Goal: Task Accomplishment & Management: Complete application form

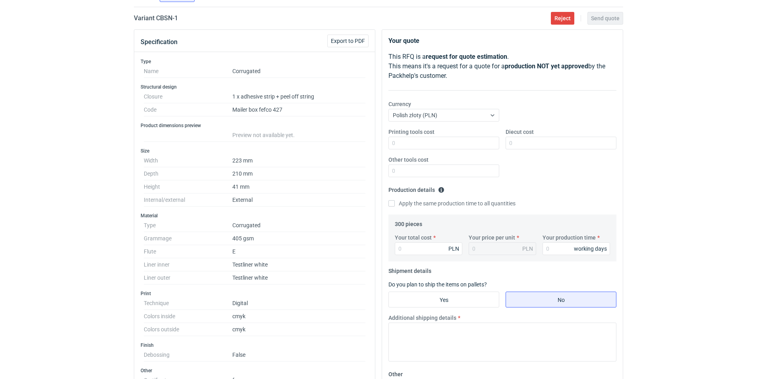
scroll to position [59, 0]
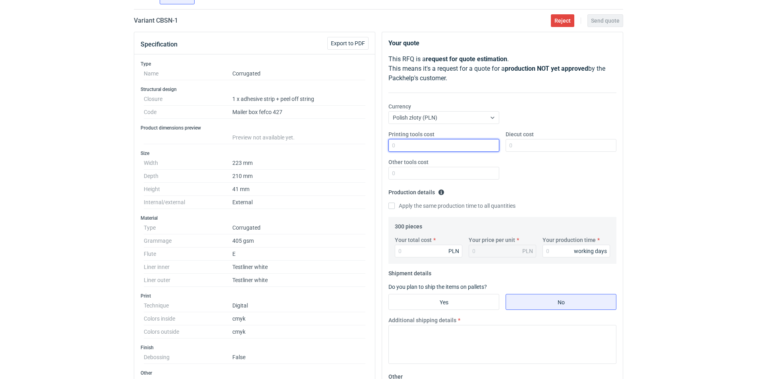
click at [469, 147] on input "Printing tools cost" at bounding box center [443, 145] width 111 height 13
type input "0"
click at [397, 179] on input "Other tools cost" at bounding box center [443, 173] width 111 height 13
type input "0"
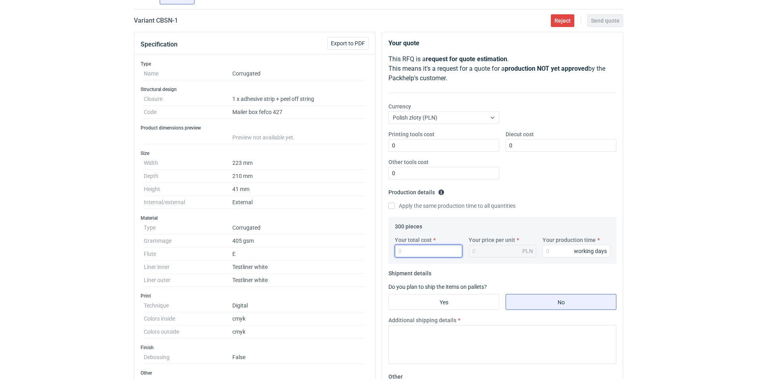
click at [411, 254] on input "Your total cost" at bounding box center [428, 251] width 67 height 13
paste input "3358.20"
type input "3358.20"
type input "11.19"
click at [491, 250] on div "11.19 PLN" at bounding box center [501, 251] width 67 height 13
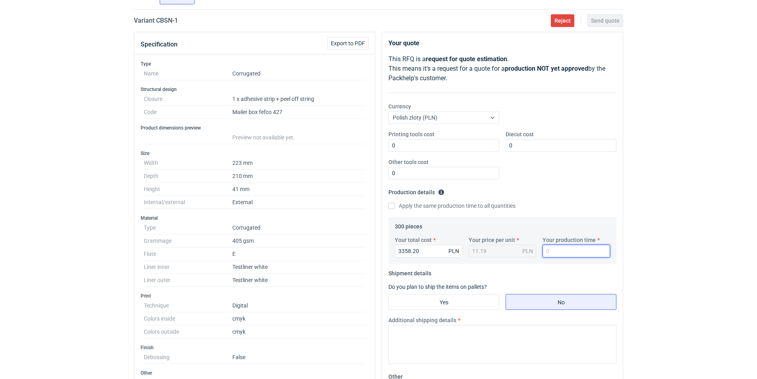
click at [568, 249] on input "Your production time" at bounding box center [575, 251] width 67 height 13
click at [567, 252] on input "Your production time" at bounding box center [575, 251] width 67 height 13
type input "20"
click at [425, 304] on input "Yes" at bounding box center [444, 301] width 110 height 15
radio input "true"
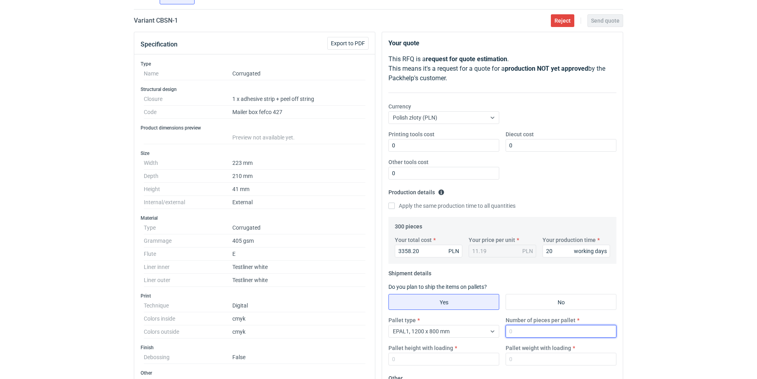
click at [519, 332] on input "Number of pieces per pallet" at bounding box center [560, 331] width 111 height 13
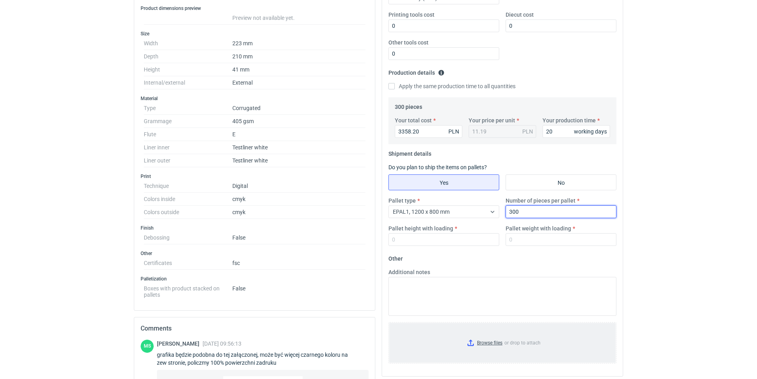
scroll to position [218, 0]
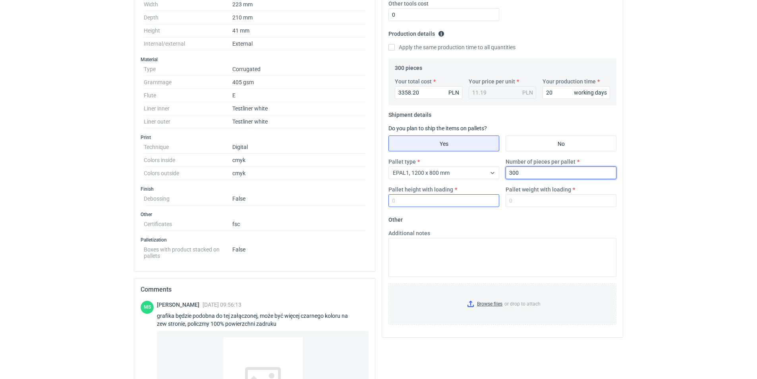
type input "300"
click at [440, 199] on input "Pallet height with loading" at bounding box center [443, 200] width 111 height 13
type input "1"
type input "1500"
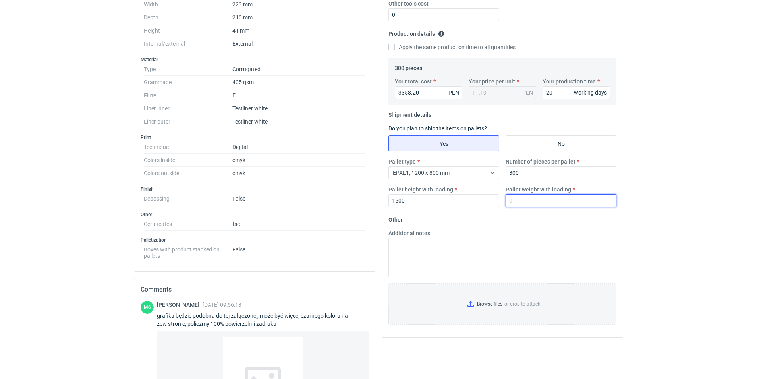
click at [522, 203] on input "Pallet weight with loading" at bounding box center [560, 200] width 111 height 13
type input "120"
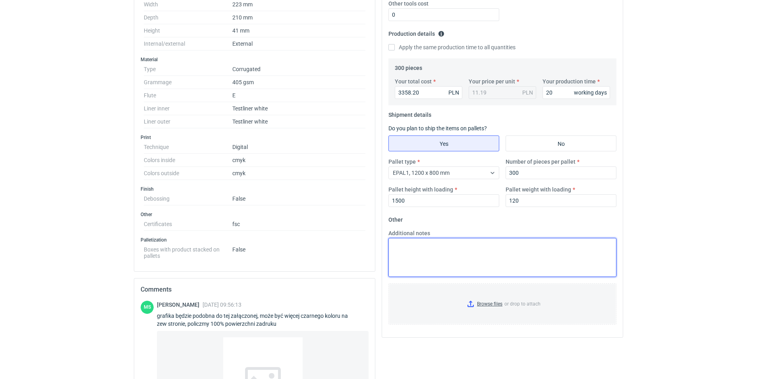
click at [464, 257] on textarea "Additional notes" at bounding box center [502, 257] width 228 height 39
paste textarea "T30E3CWT0477"
paste textarea "KLWC 175/W 110/TLW 140"
click at [460, 244] on textarea "T30E3CWT0477, gramatura KLWC 175/W 110/TLW 140" at bounding box center [502, 257] width 228 height 39
click at [572, 245] on textarea "T30E3CWT0477, gramatura 465, KLWC 175/W 110/TLW 140" at bounding box center [502, 257] width 228 height 39
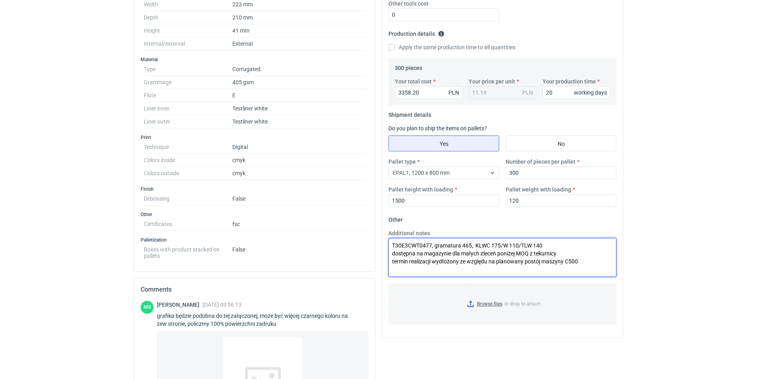
click at [447, 260] on textarea "T30E3CWT0477, gramatura 465, KLWC 175/W 110/TLW 140 dostępna na magazynie dla m…" at bounding box center [502, 257] width 228 height 39
click at [541, 262] on textarea "T30E3CWT0477, gramatura 465, KLWC 175/W 110/TLW 140 dostępna na magazynie dla m…" at bounding box center [502, 257] width 228 height 39
click at [560, 265] on textarea "T30E3CWT0477, gramatura 465, KLWC 175/W 110/TLW 140 dostępna na magazynie dla m…" at bounding box center [502, 257] width 228 height 39
click at [544, 256] on textarea "T30E3CWT0477, gramatura 465, KLWC 175/W 110/TLW 140 dostępna na magazynie dla m…" at bounding box center [502, 257] width 228 height 39
click at [543, 254] on textarea "T30E3CWT0477, gramatura 465, KLWC 175/W 110/TLW 140 dostępna na magazynie dla m…" at bounding box center [502, 257] width 228 height 39
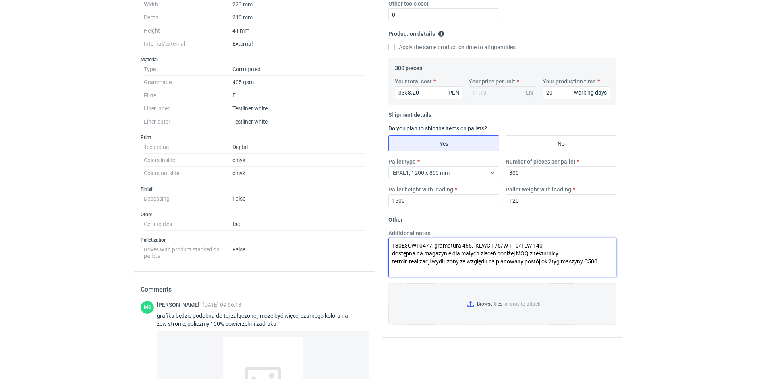
drag, startPoint x: 582, startPoint y: 261, endPoint x: 574, endPoint y: 262, distance: 7.6
click at [566, 262] on textarea "T30E3CWT0477, gramatura 465, KLWC 175/W 110/TLW 140 dostępna na magazynie dla m…" at bounding box center [502, 257] width 228 height 39
click at [585, 262] on textarea "T30E3CWT0477, gramatura 465, KLWC 175/W 110/TLW 140 dostępna na magazynie dla m…" at bounding box center [502, 257] width 228 height 39
drag, startPoint x: 598, startPoint y: 260, endPoint x: 584, endPoint y: 261, distance: 13.9
click at [584, 261] on textarea "T30E3CWT0477, gramatura 465, KLWC 175/W 110/TLW 140 dostępna na magazynie dla m…" at bounding box center [502, 257] width 228 height 39
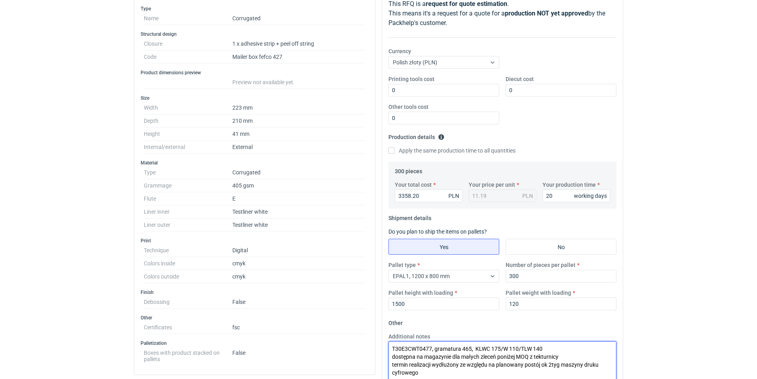
scroll to position [112, 0]
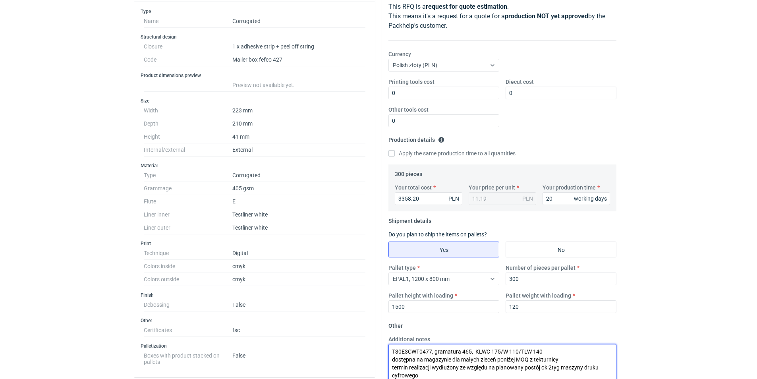
type textarea "T30E3CWT0477, gramatura 465, KLWC 175/W 110/TLW 140 dostępna na magazynie dla m…"
drag, startPoint x: 426, startPoint y: 201, endPoint x: 347, endPoint y: 185, distance: 80.5
click at [353, 187] on div "Specification Export to PDF Type Name Corrugated Structural design Closure 1 x …" at bounding box center [378, 295] width 495 height 632
paste input "93.3"
type input "3393.30"
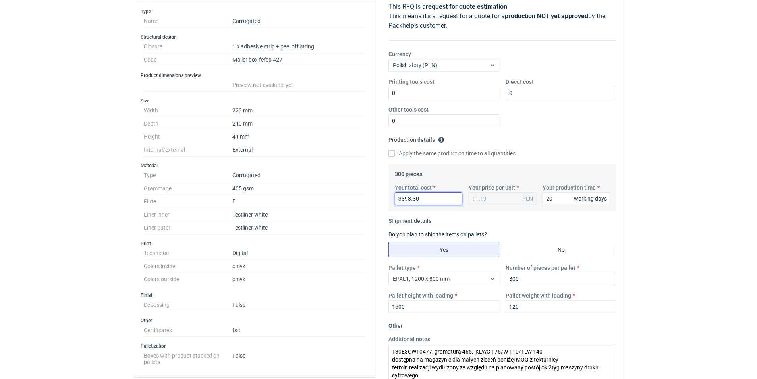
type input "11.31"
click at [478, 197] on div "11.31 PLN" at bounding box center [501, 198] width 67 height 13
click at [422, 200] on input "3393.30" at bounding box center [428, 198] width 67 height 13
drag, startPoint x: 422, startPoint y: 200, endPoint x: 373, endPoint y: 221, distance: 53.9
click at [422, 200] on input "3393.30" at bounding box center [428, 198] width 67 height 13
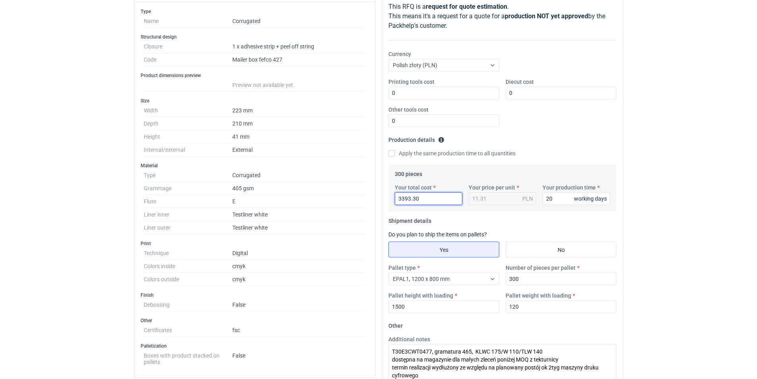
drag, startPoint x: 423, startPoint y: 199, endPoint x: 340, endPoint y: 189, distance: 84.0
click at [341, 189] on div "Specification Export to PDF Type Name Corrugated Structural design Closure 1 x …" at bounding box center [378, 295] width 495 height 632
type input "3440"
type input "11.47"
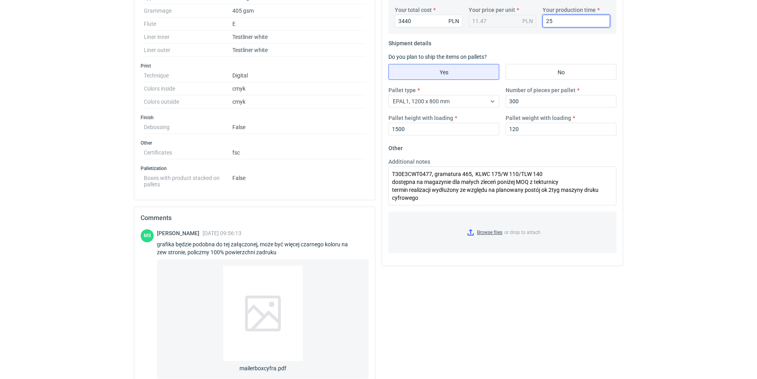
scroll to position [271, 0]
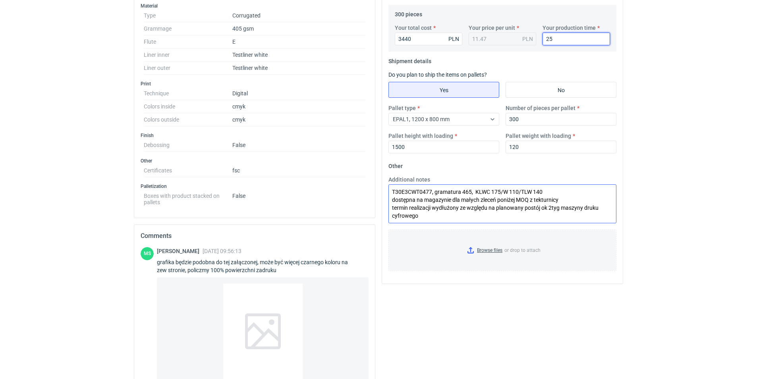
type input "25"
click at [420, 215] on textarea "T30E3CWT0477, gramatura 465, KLWC 175/W 110/TLW 140 dostępna na magazynie dla m…" at bounding box center [502, 203] width 228 height 39
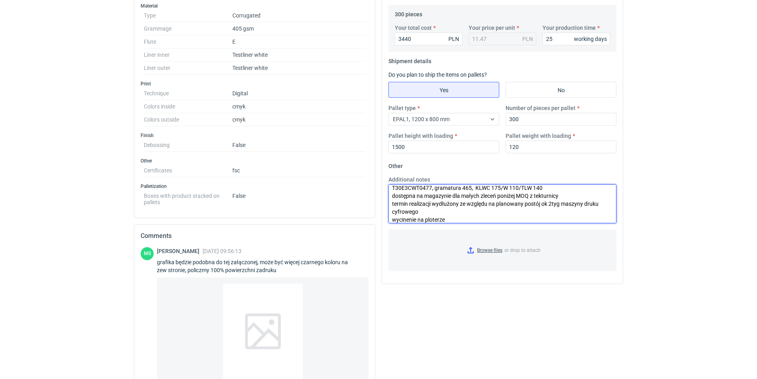
click at [404, 218] on textarea "T30E3CWT0477, gramatura 465, KLWC 175/W 110/TLW 140 dostępna na magazynie dla m…" at bounding box center [502, 203] width 228 height 39
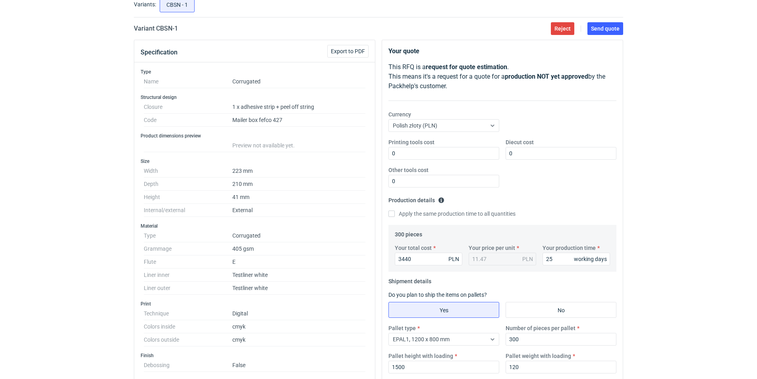
scroll to position [0, 0]
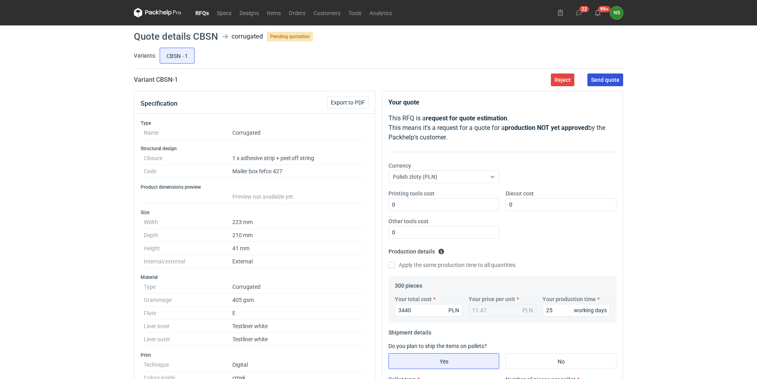
type textarea "T30E3CWT0477, gramatura 465, KLWC 175/W 110/TLW 140 dostępna na magazynie dla m…"
click at [611, 77] on span "Send quote" at bounding box center [605, 80] width 29 height 6
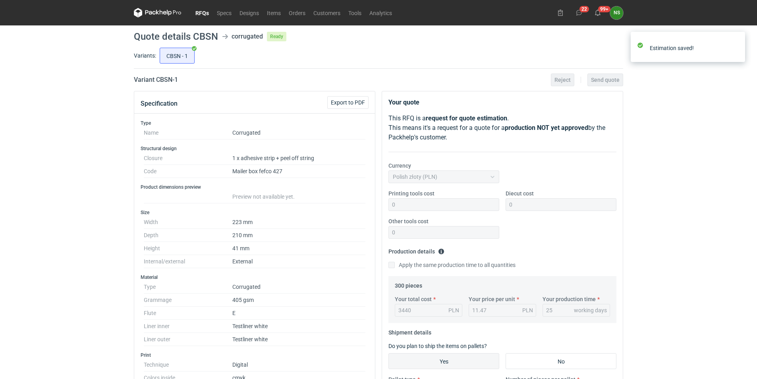
scroll to position [10, 0]
click at [206, 12] on link "RFQs" at bounding box center [201, 13] width 21 height 10
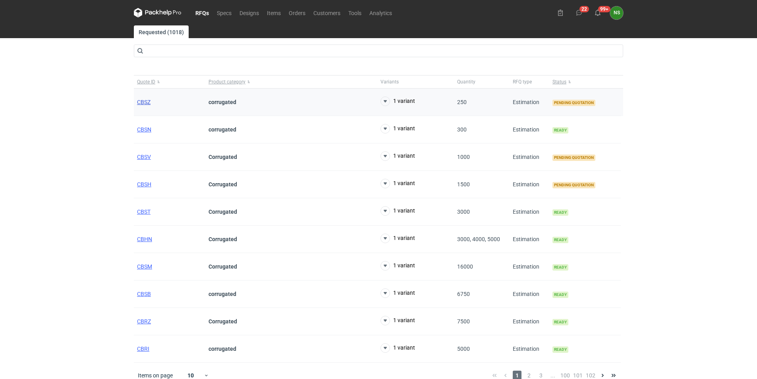
click at [148, 100] on span "CBSZ" at bounding box center [143, 102] width 13 height 6
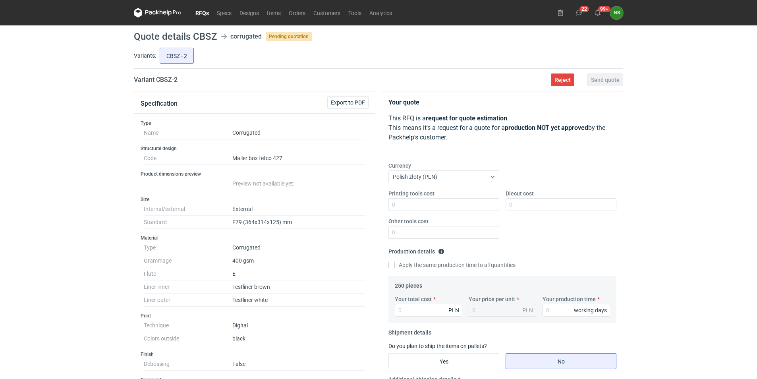
click at [202, 15] on link "RFQs" at bounding box center [201, 13] width 21 height 10
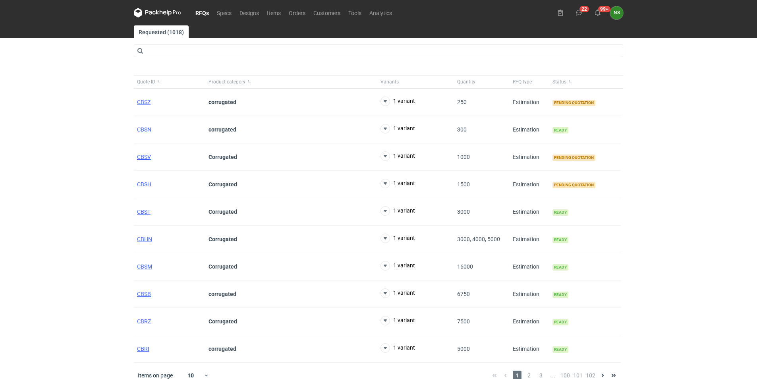
scroll to position [9, 0]
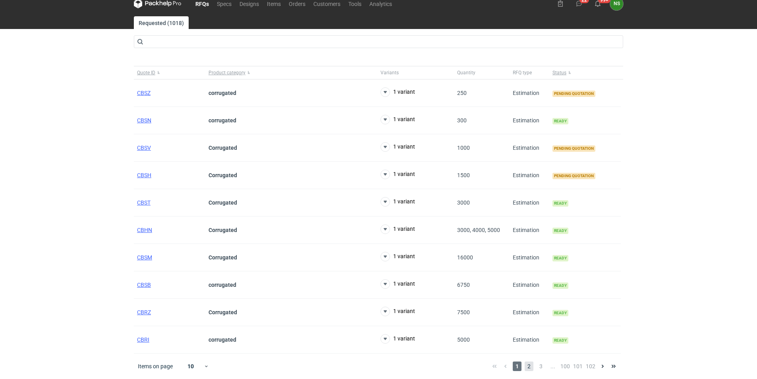
click at [533, 365] on span "2" at bounding box center [528, 366] width 9 height 10
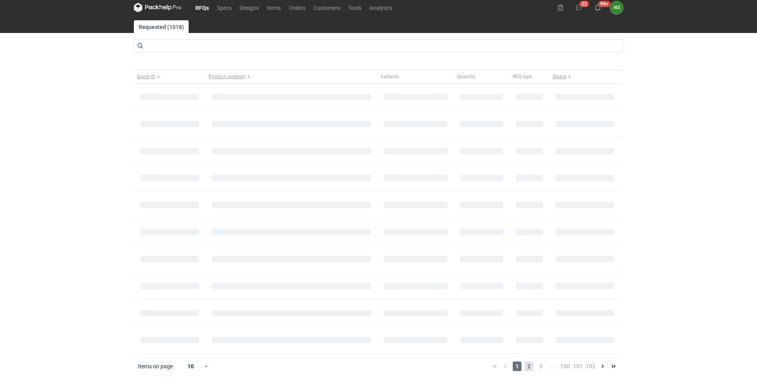
scroll to position [9, 0]
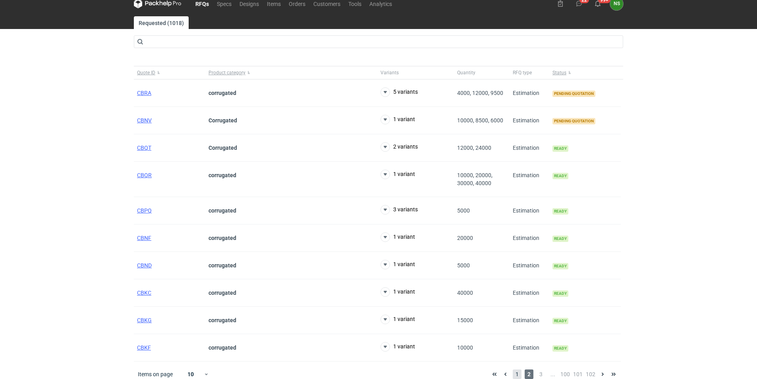
click at [515, 371] on span "1" at bounding box center [516, 374] width 9 height 10
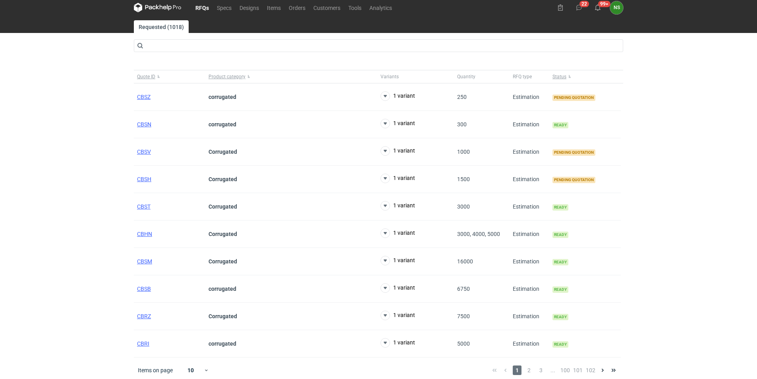
scroll to position [9, 0]
